Goal: Browse casually: Explore the website without a specific task or goal

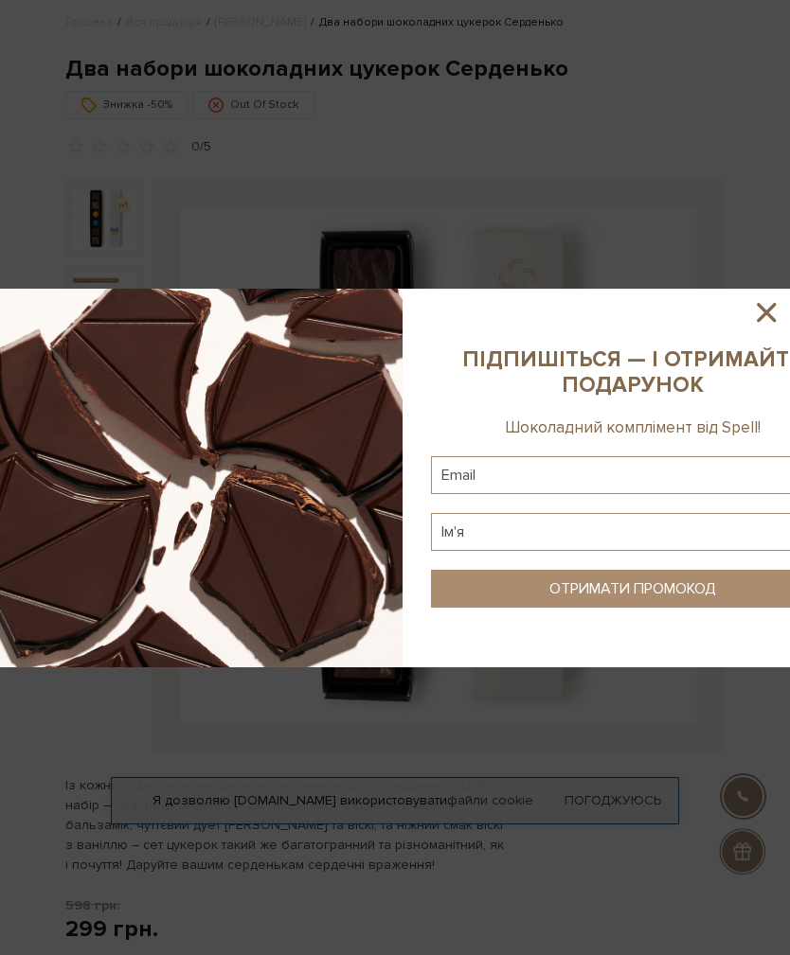
scroll to position [54, 0]
click at [768, 322] on icon at bounding box center [766, 312] width 32 height 32
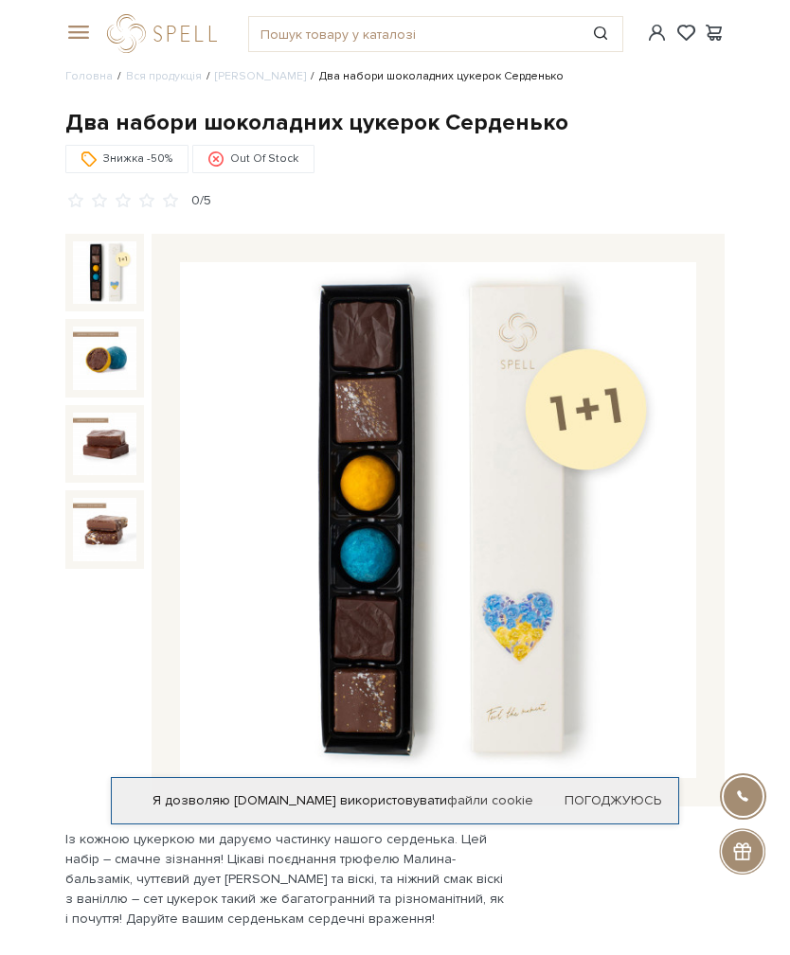
scroll to position [0, 0]
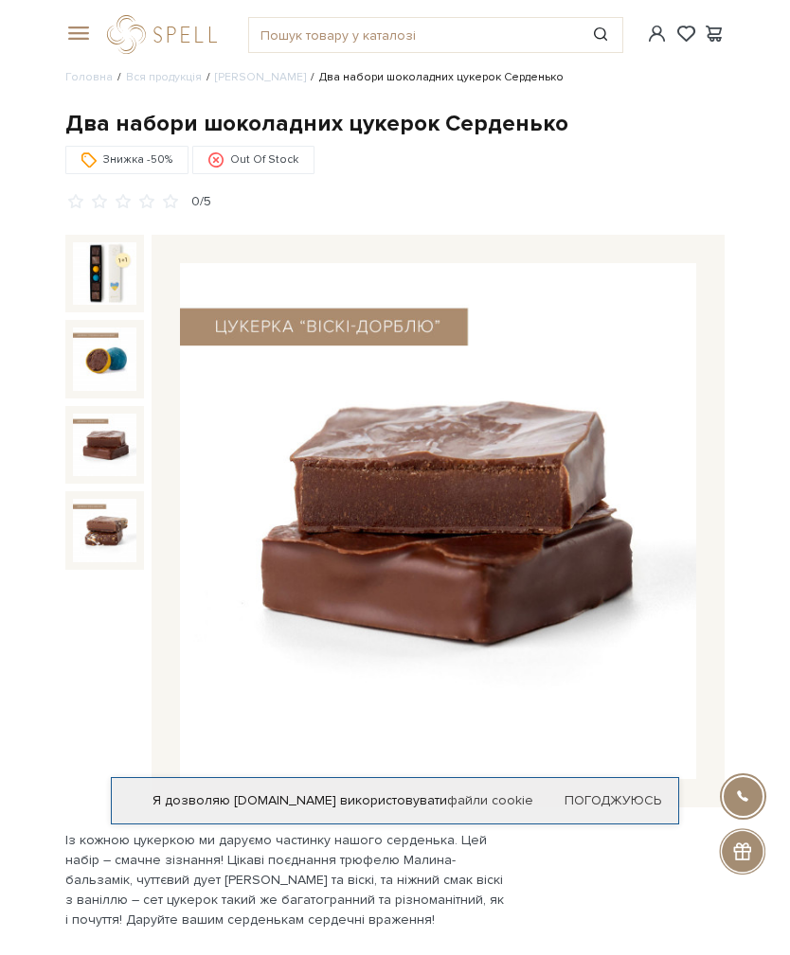
click at [120, 461] on img at bounding box center [104, 445] width 63 height 63
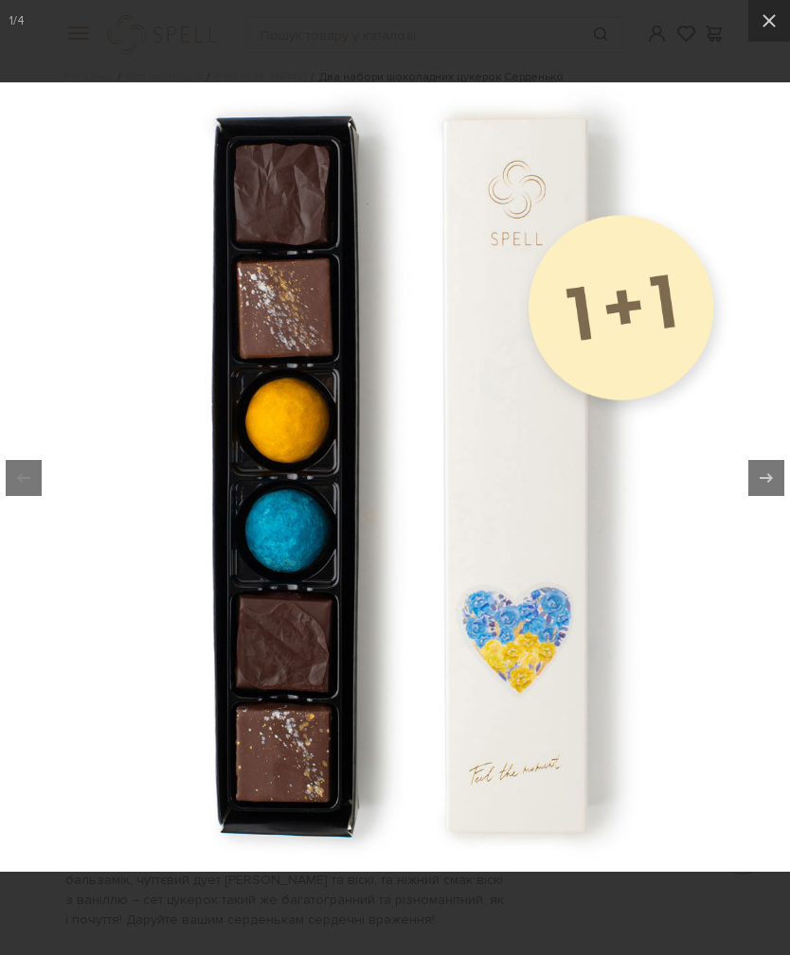
click at [778, 30] on icon at bounding box center [768, 20] width 23 height 23
